Goal: Find specific page/section: Locate a particular part of the current website

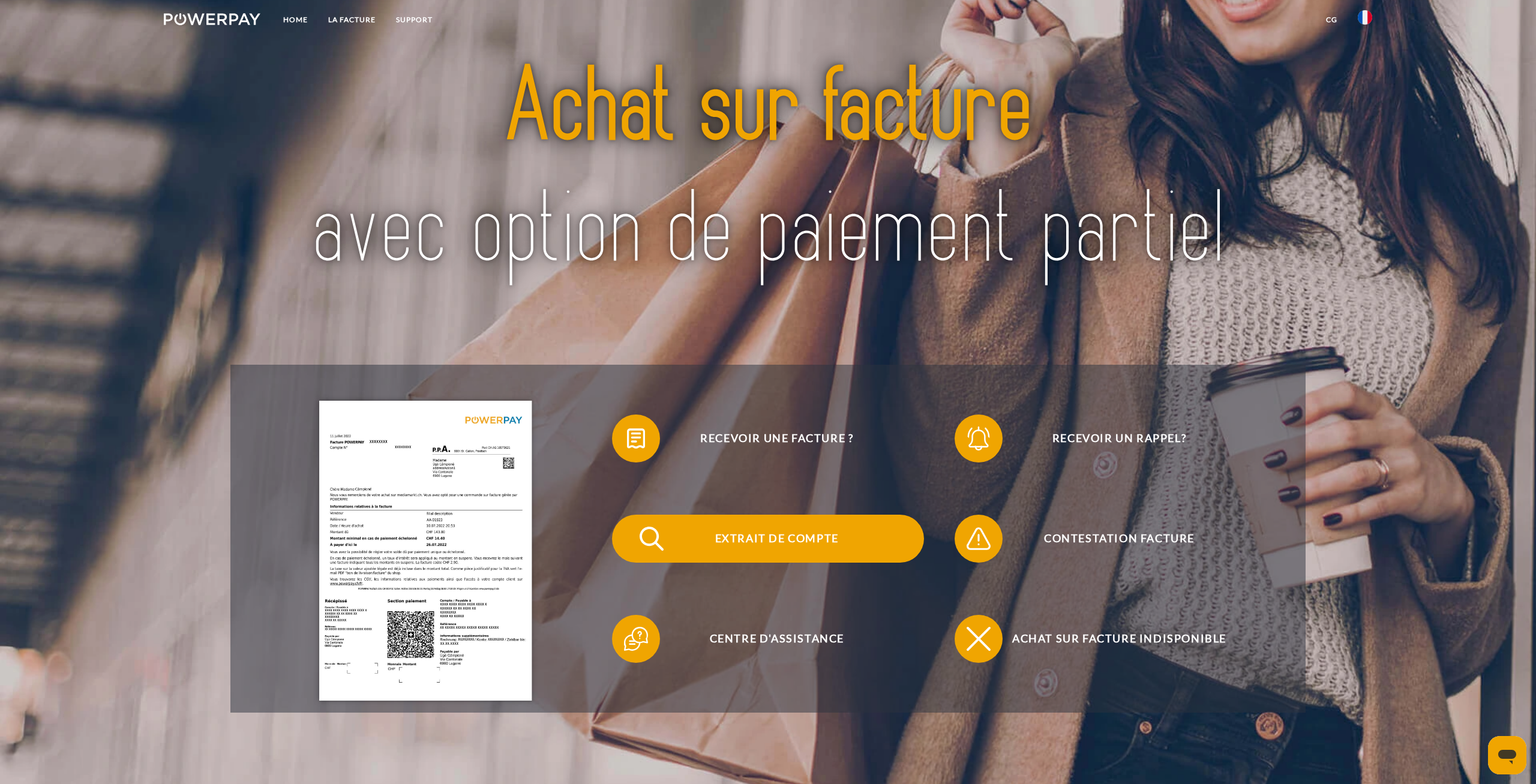
scroll to position [125, 0]
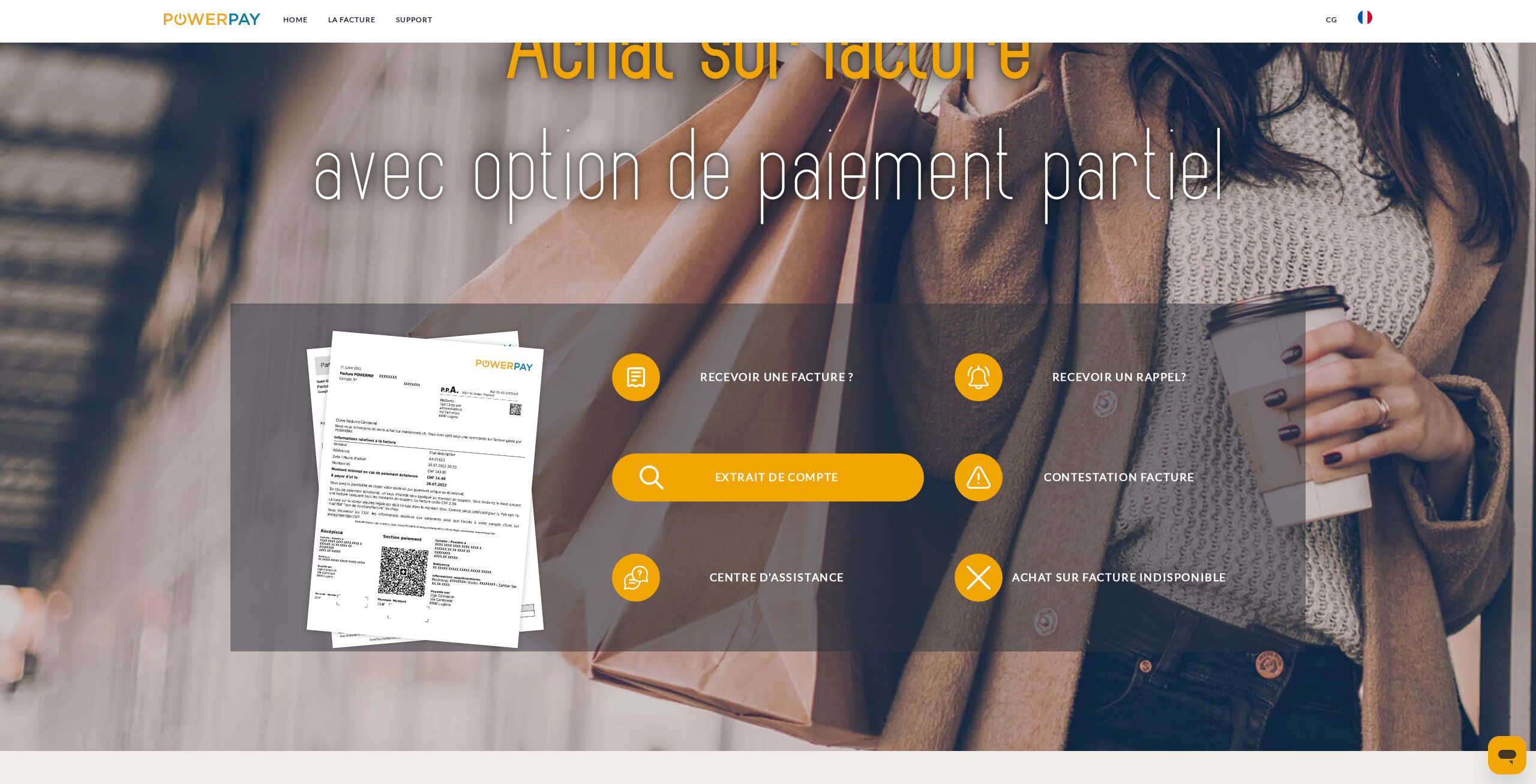
click at [792, 471] on span "Extrait de compte" at bounding box center [777, 477] width 294 height 48
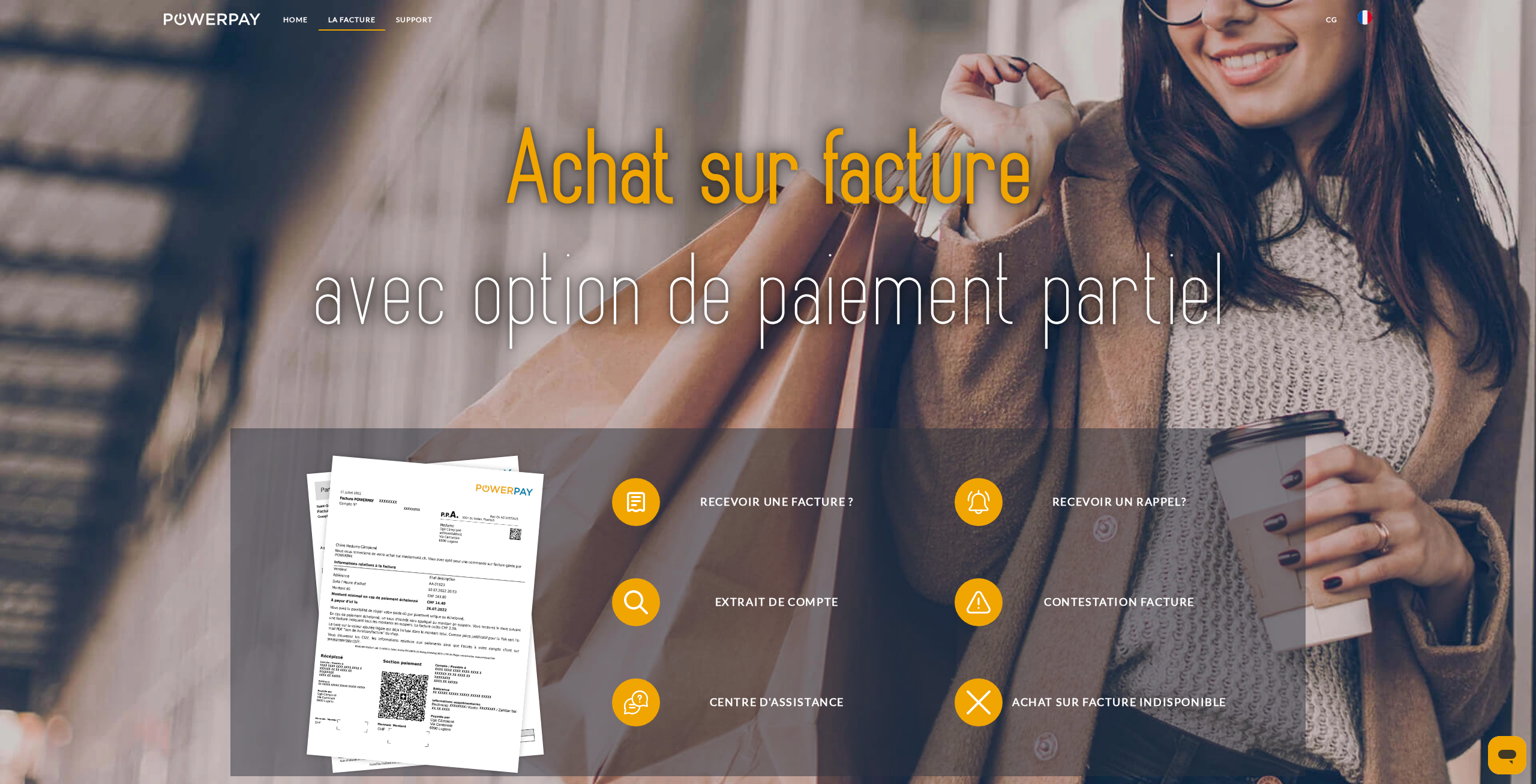
click at [360, 22] on link "LA FACTURE" at bounding box center [352, 20] width 68 height 21
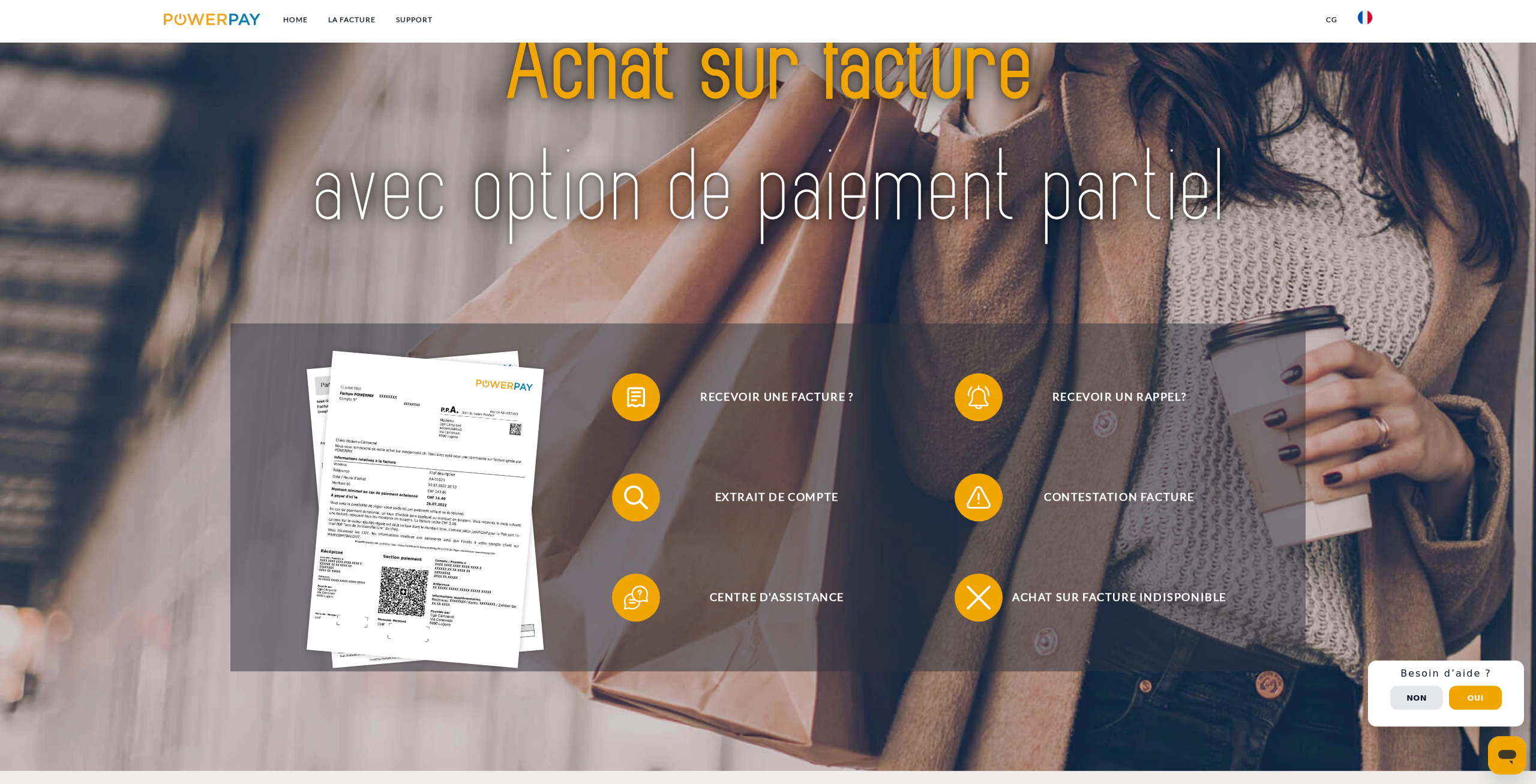
scroll to position [64, 0]
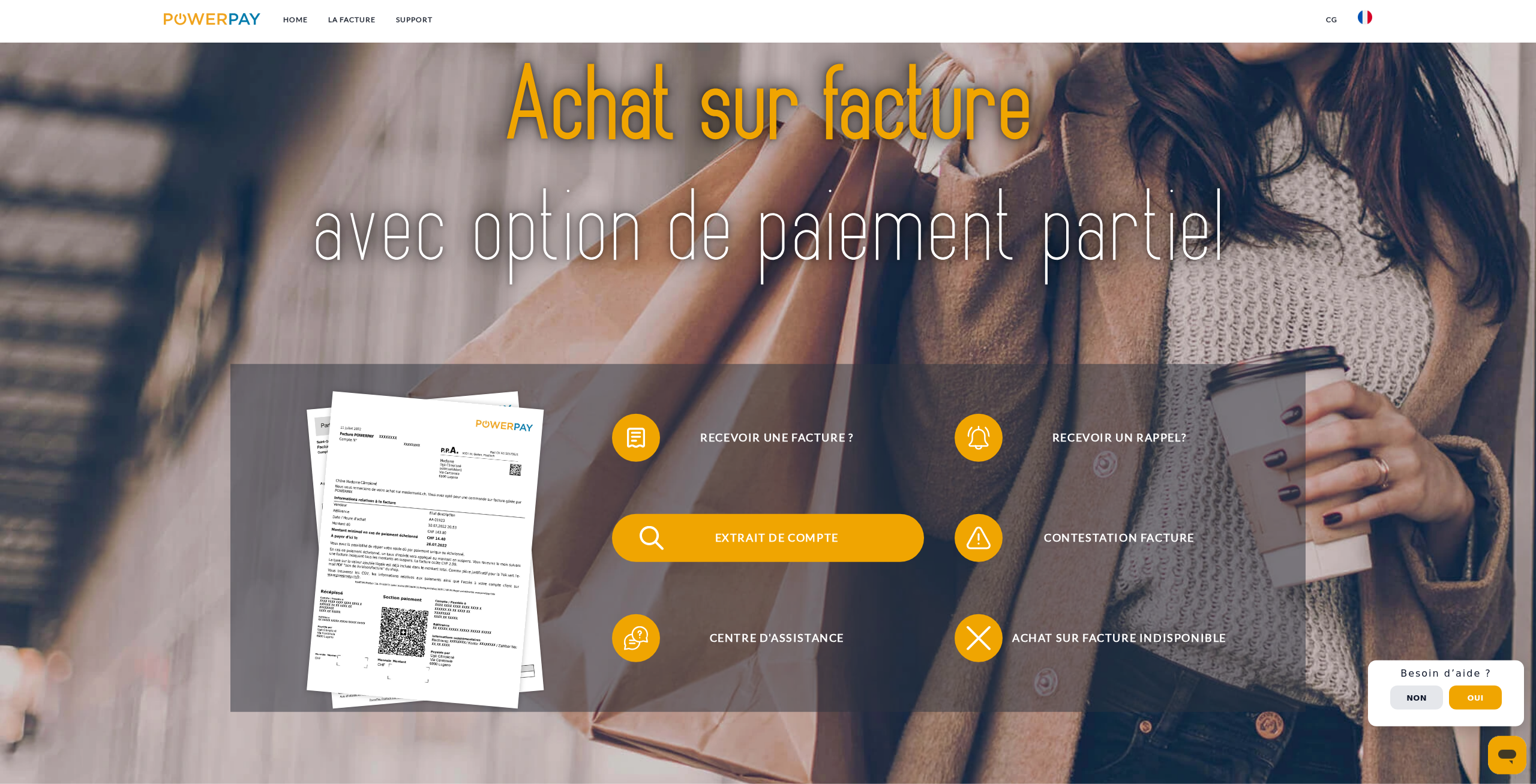
click at [644, 536] on img at bounding box center [651, 538] width 30 height 30
